Goal: Task Accomplishment & Management: Manage account settings

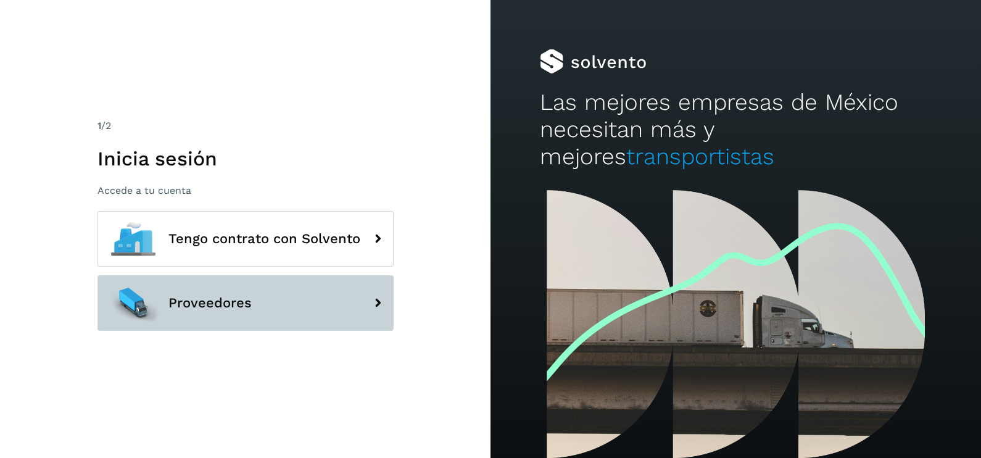
drag, startPoint x: 56, startPoint y: 333, endPoint x: 218, endPoint y: 283, distance: 169.1
click at [56, 333] on div "1 /2 Inicia sesión Accede a tu cuenta Tengo contrato con Solvento Proveedores" at bounding box center [245, 229] width 491 height 458
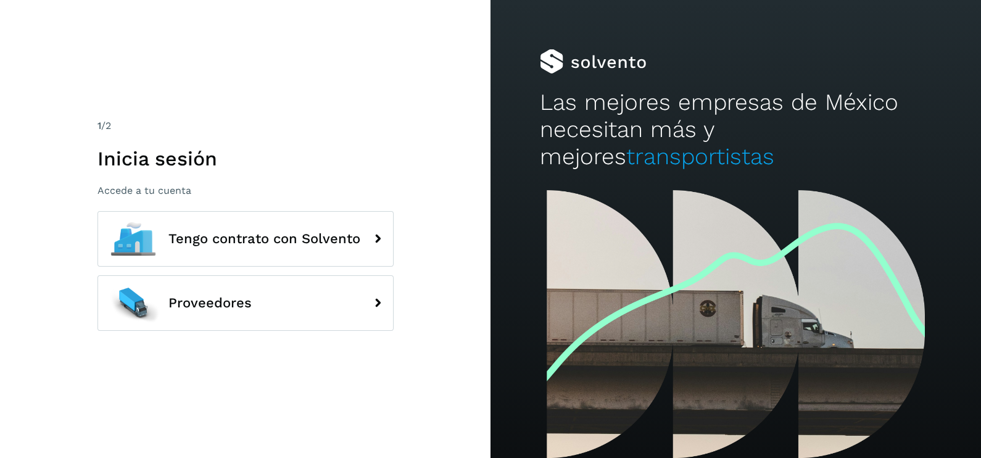
click at [35, 225] on div "1 /2 Inicia sesión Accede a tu cuenta Tengo contrato con Solvento Proveedores" at bounding box center [245, 229] width 491 height 458
click at [389, 369] on div "1 /2 Inicia sesión Accede a tu cuenta Tengo contrato con Solvento Proveedores" at bounding box center [245, 229] width 491 height 458
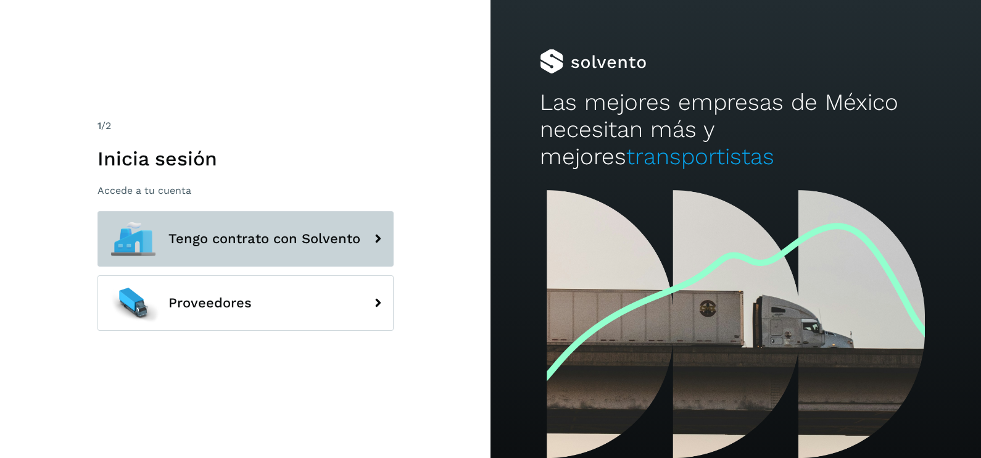
click at [288, 231] on span "Tengo contrato con Solvento" at bounding box center [265, 238] width 192 height 15
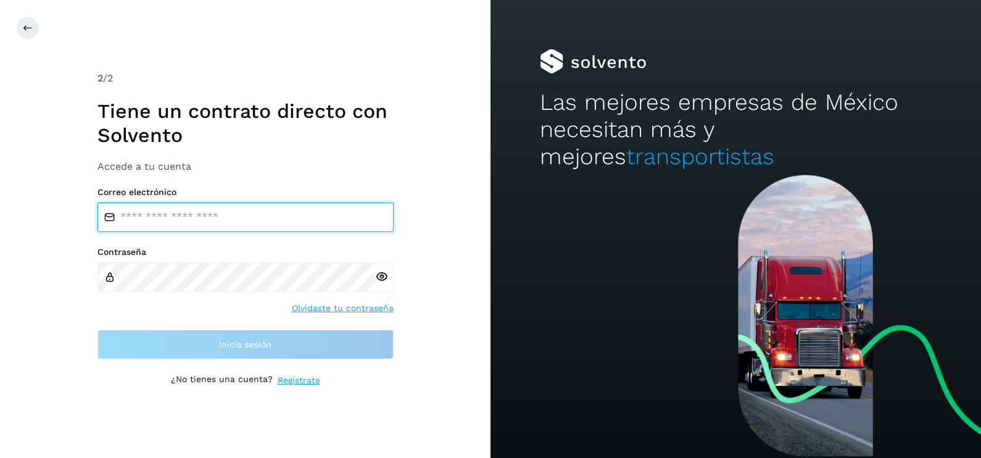
type input "**********"
